Goal: Information Seeking & Learning: Understand process/instructions

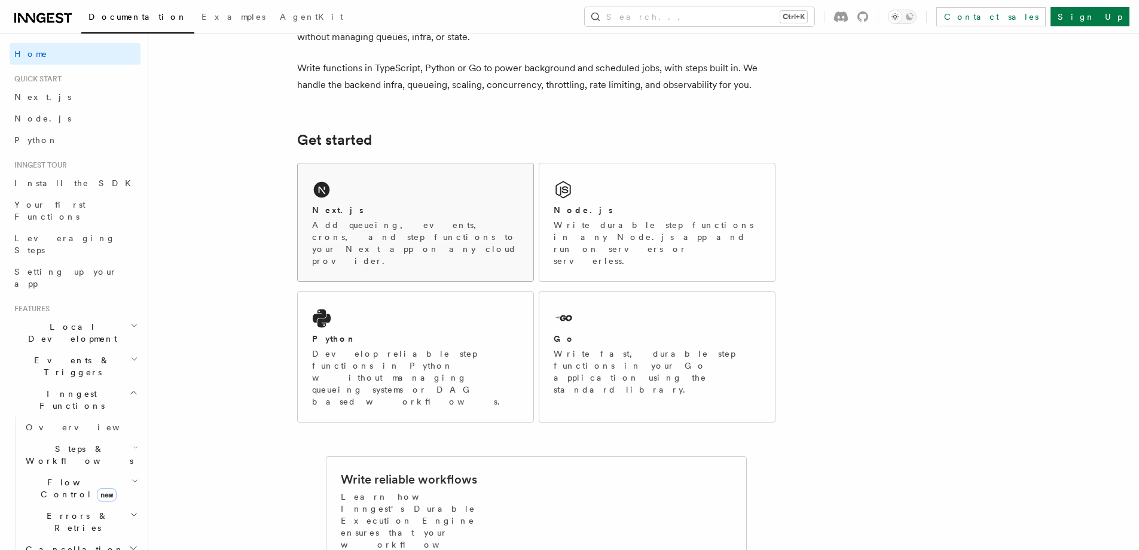
scroll to position [120, 0]
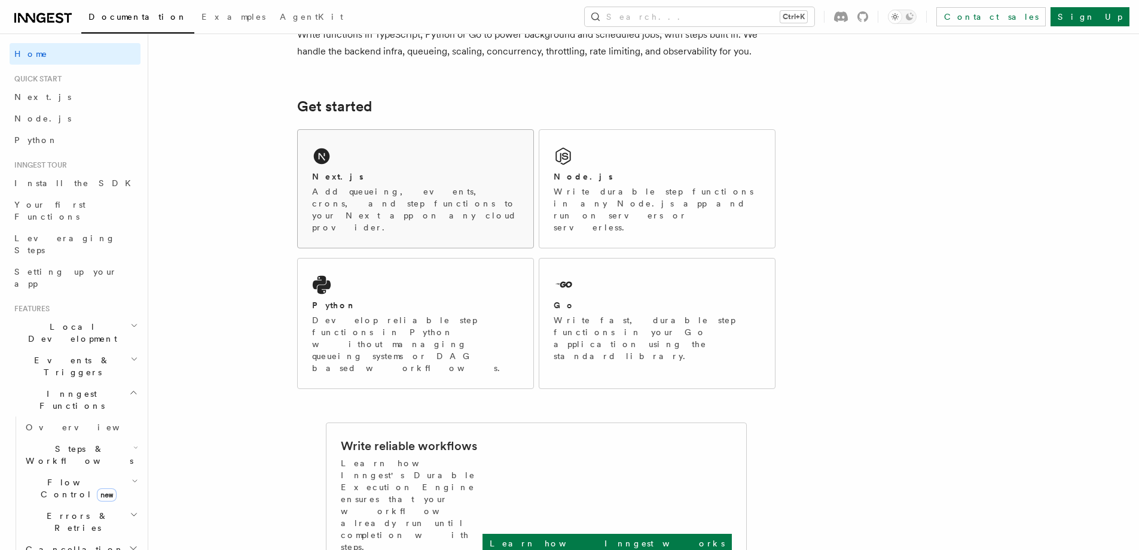
click at [398, 166] on div "Next.js Add queueing, events, crons, and step functions to your Next app on any…" at bounding box center [416, 189] width 236 height 118
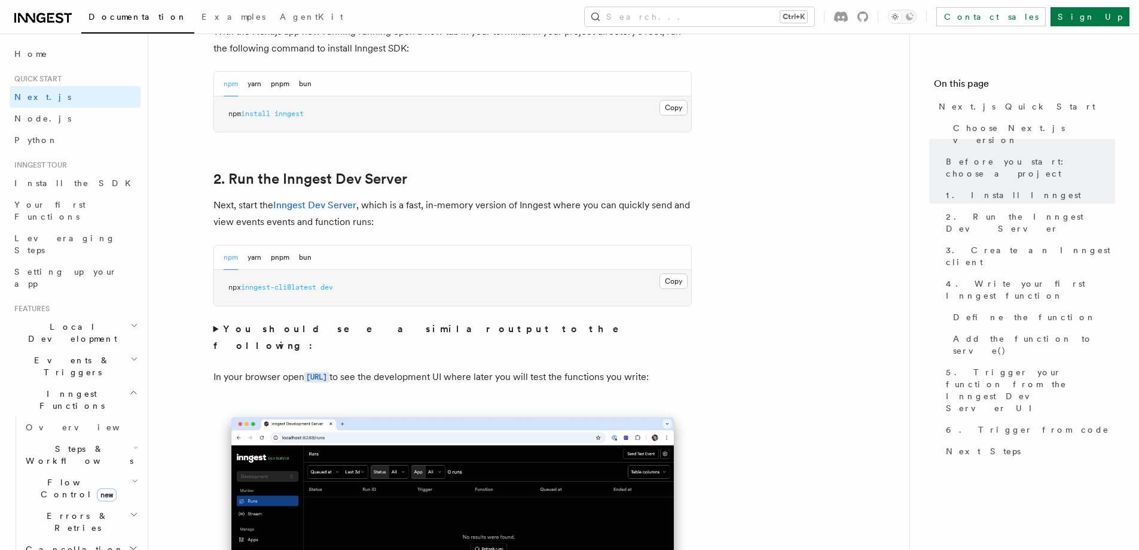
scroll to position [718, 0]
click at [669, 109] on button "Copy Copied" at bounding box center [674, 107] width 28 height 16
click at [673, 278] on button "Copy Copied" at bounding box center [674, 281] width 28 height 16
click at [389, 324] on strong "You should see a similar output to the following:" at bounding box center [424, 336] width 423 height 28
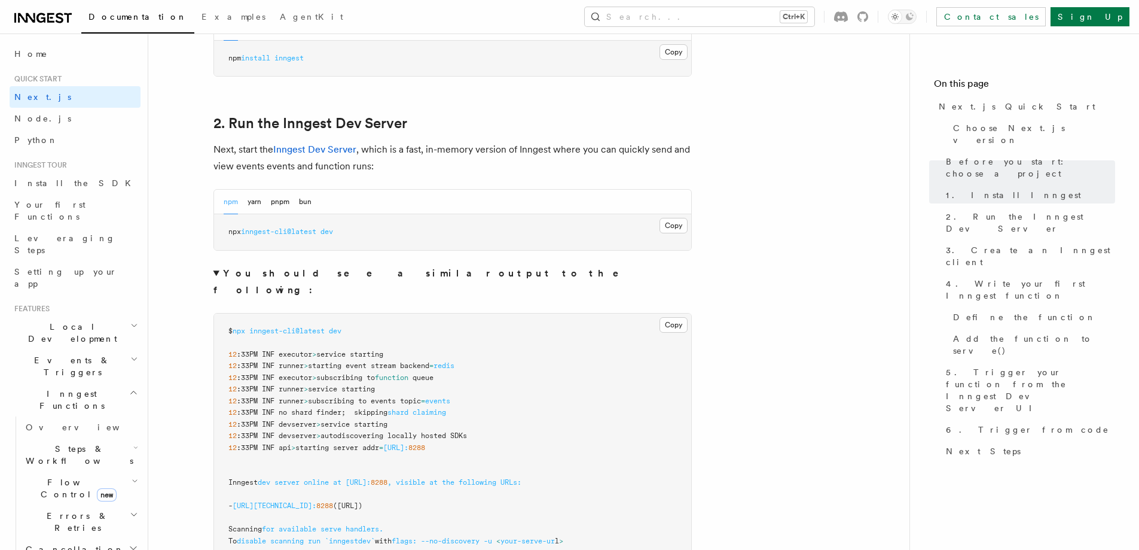
scroll to position [777, 0]
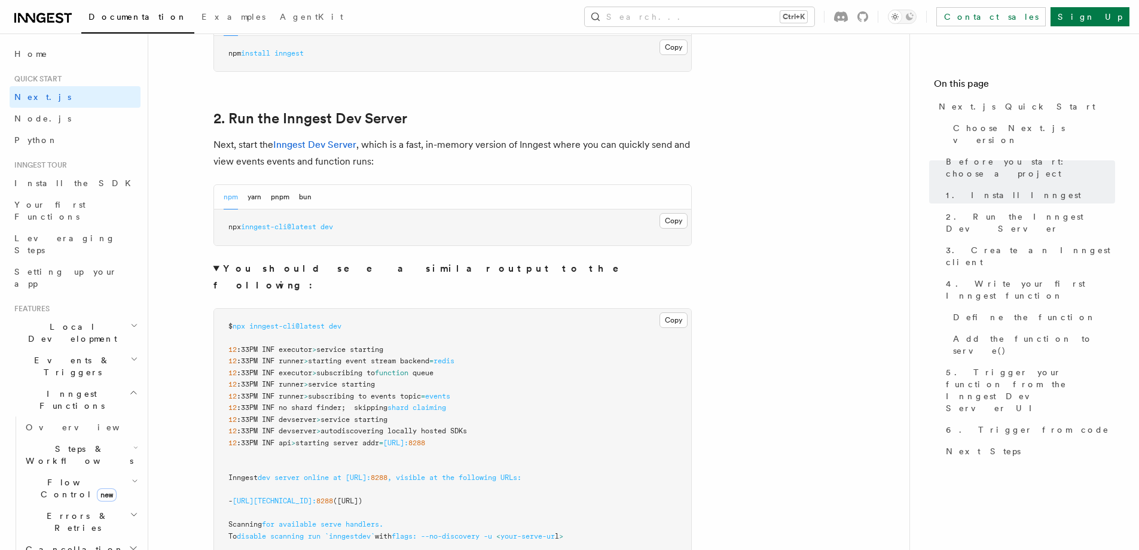
click at [380, 274] on summary "You should see a similar output to the following:" at bounding box center [452, 276] width 478 height 33
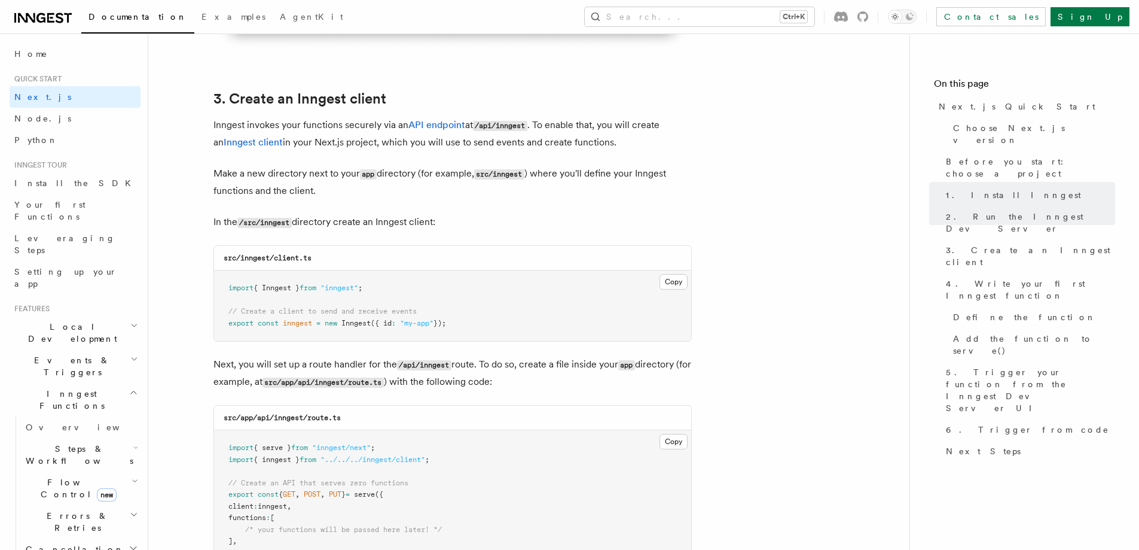
scroll to position [1375, 0]
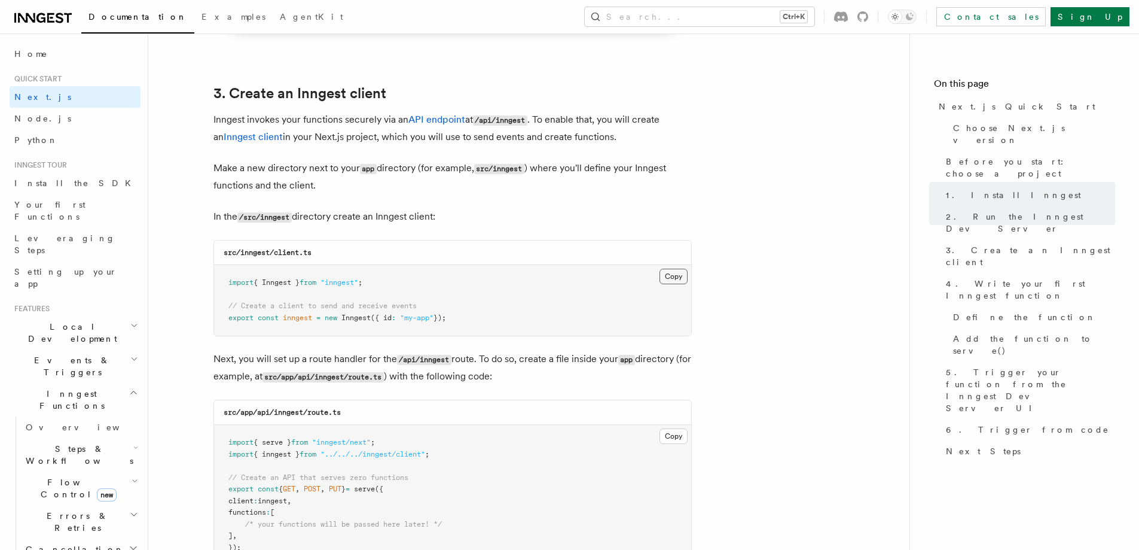
click at [666, 275] on button "Copy Copied" at bounding box center [674, 277] width 28 height 16
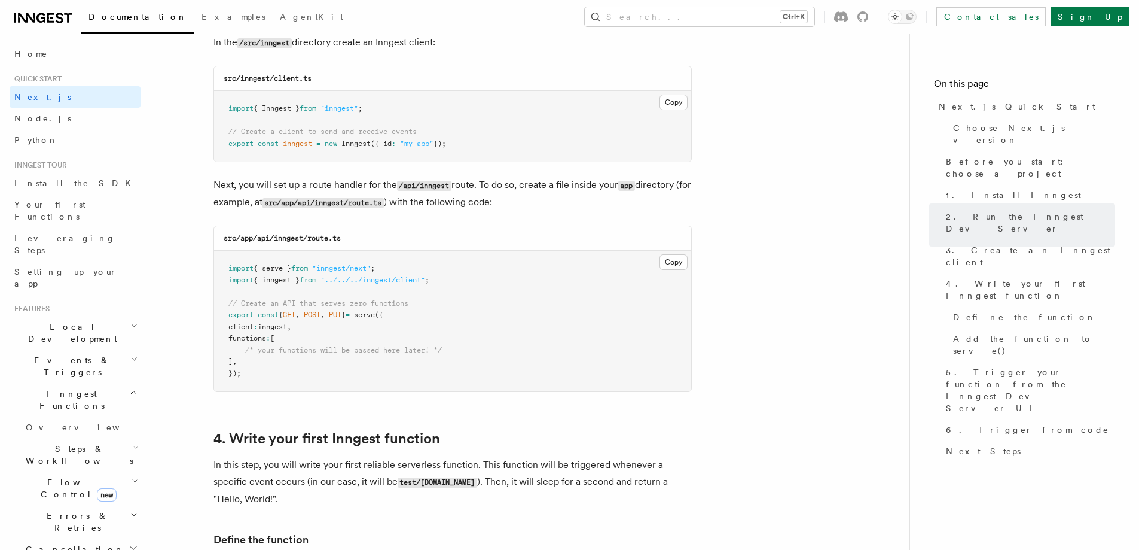
scroll to position [1555, 0]
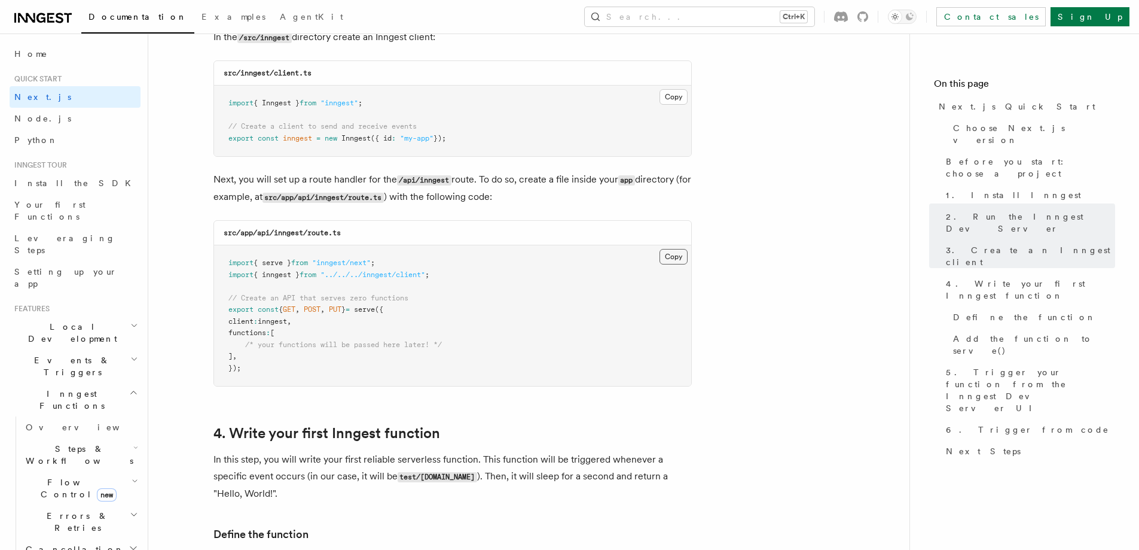
click at [668, 259] on button "Copy Copied" at bounding box center [674, 257] width 28 height 16
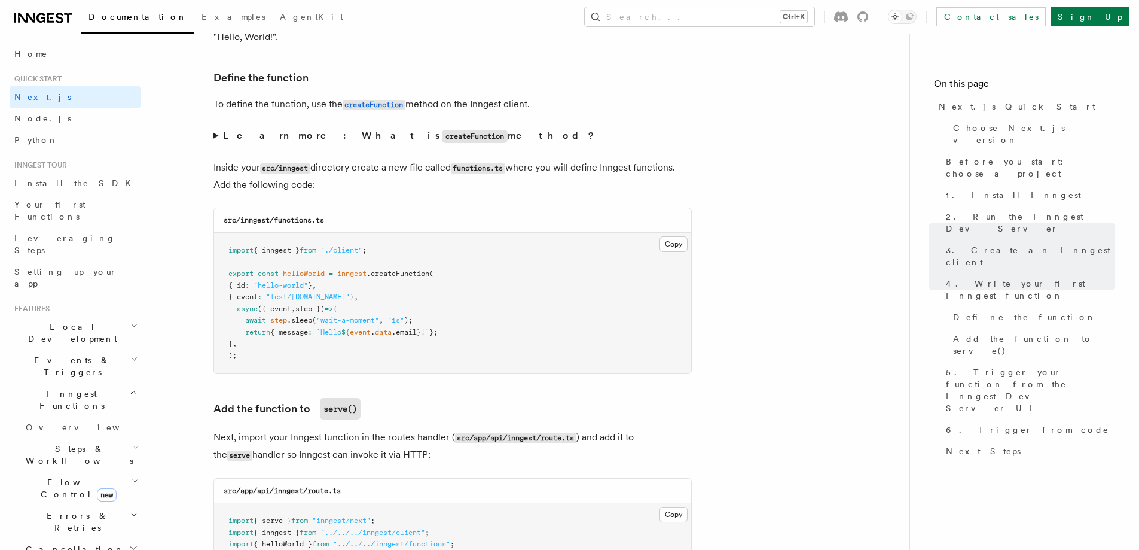
scroll to position [2033, 0]
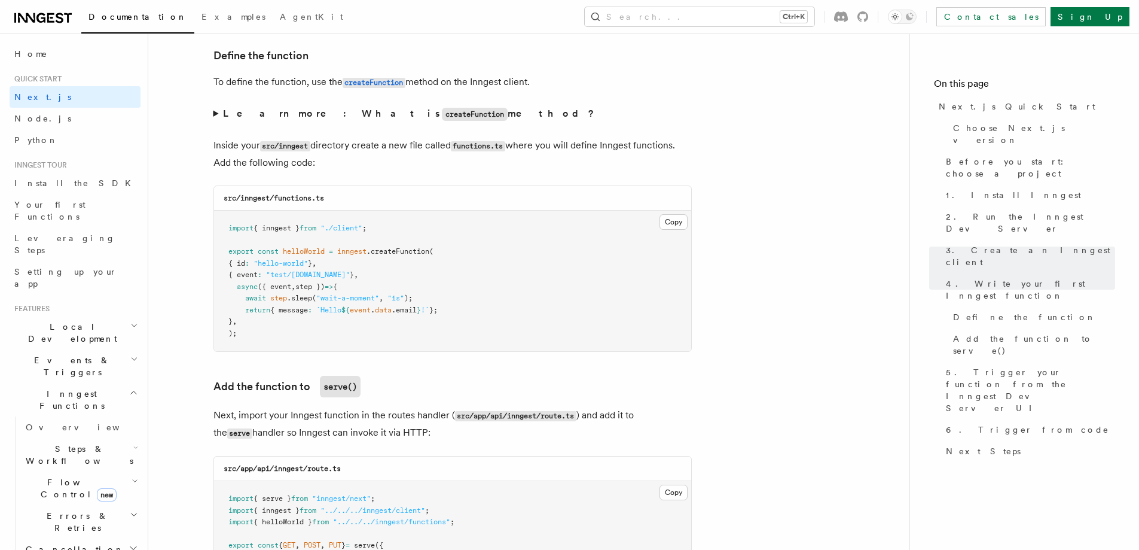
click at [306, 202] on code "src/inngest/functions.ts" at bounding box center [274, 198] width 100 height 8
click at [334, 199] on div "src/inngest/functions.ts" at bounding box center [452, 198] width 477 height 25
copy code "functions.ts"
click at [666, 219] on button "Copy Copied" at bounding box center [674, 222] width 28 height 16
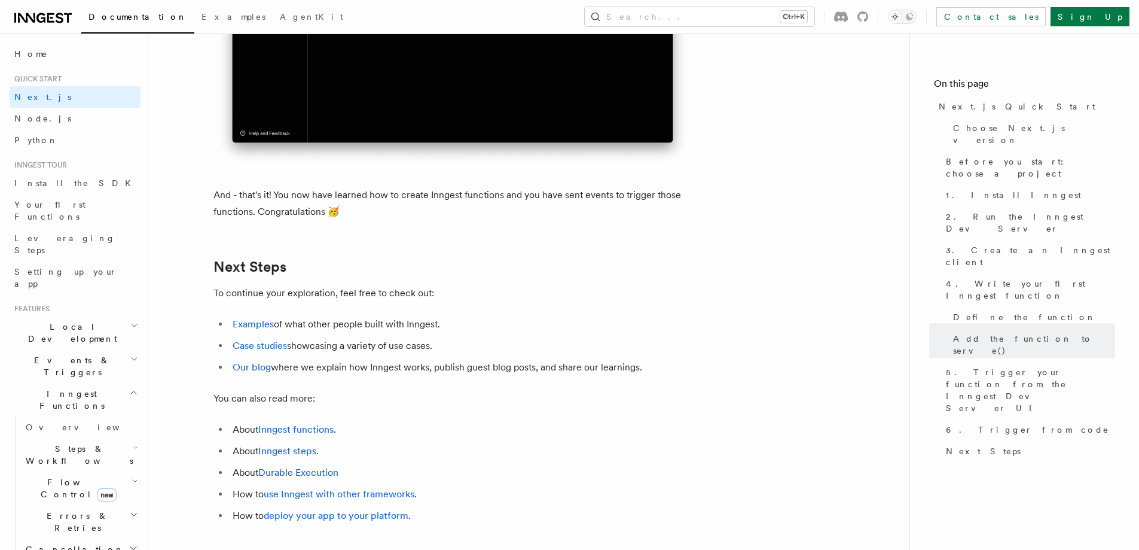
scroll to position [7296, 0]
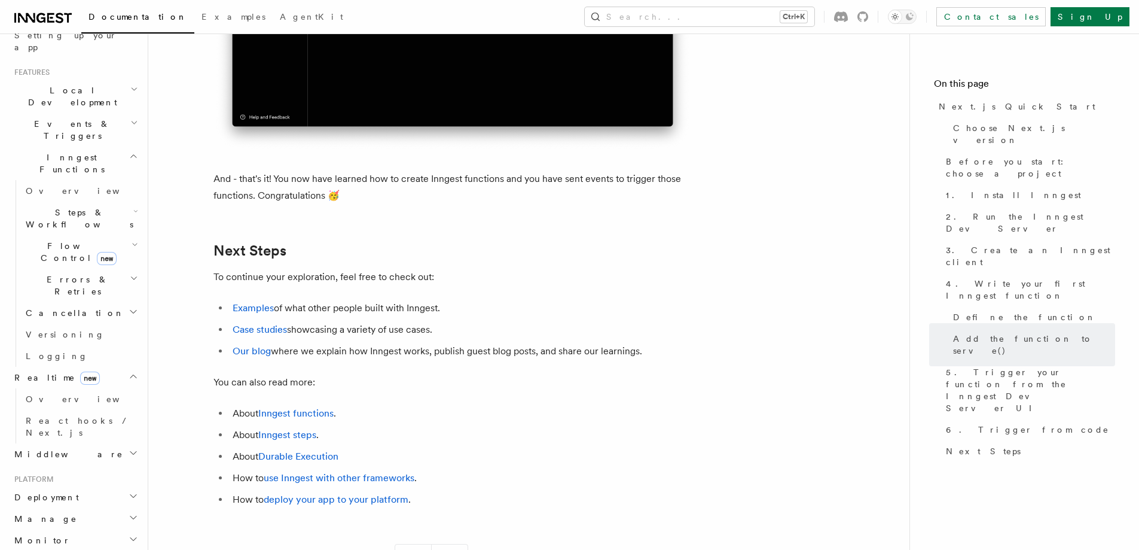
scroll to position [239, 0]
